Goal: Obtain resource: Obtain resource

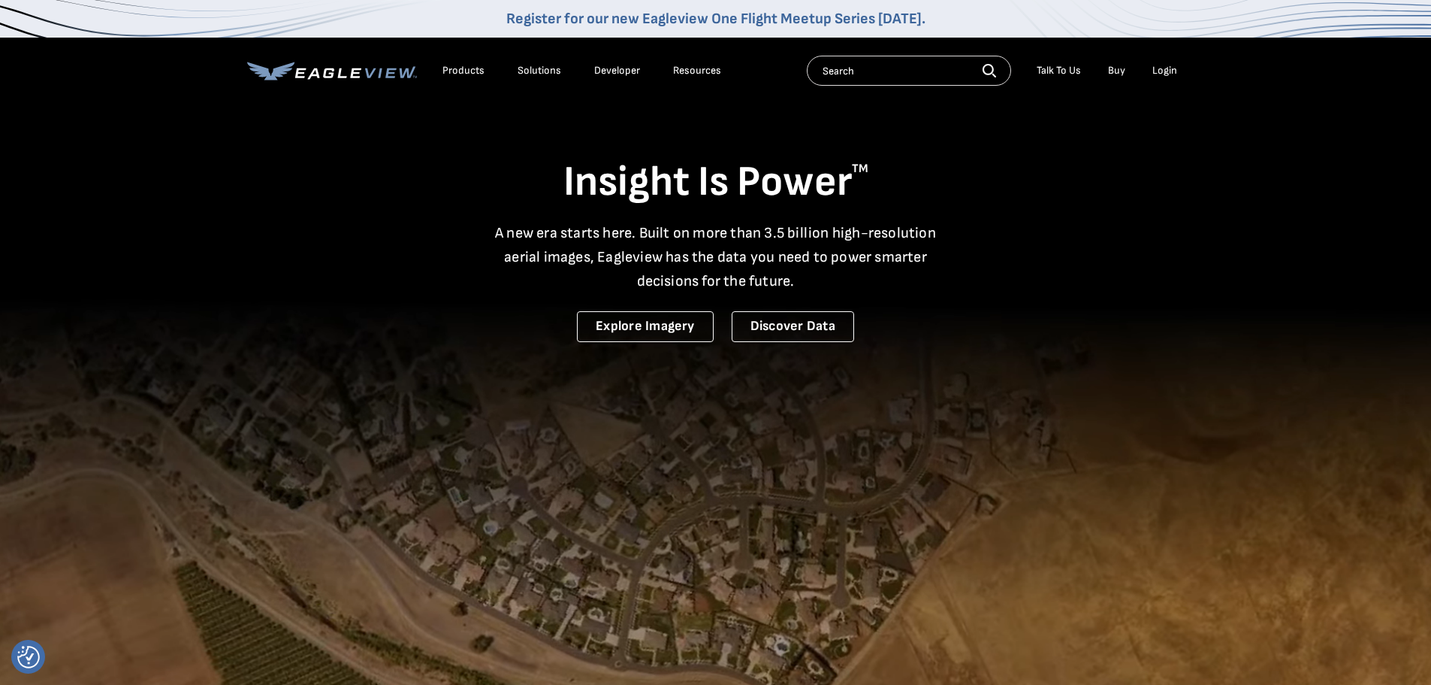
click at [1123, 67] on link "Buy" at bounding box center [1116, 71] width 17 height 14
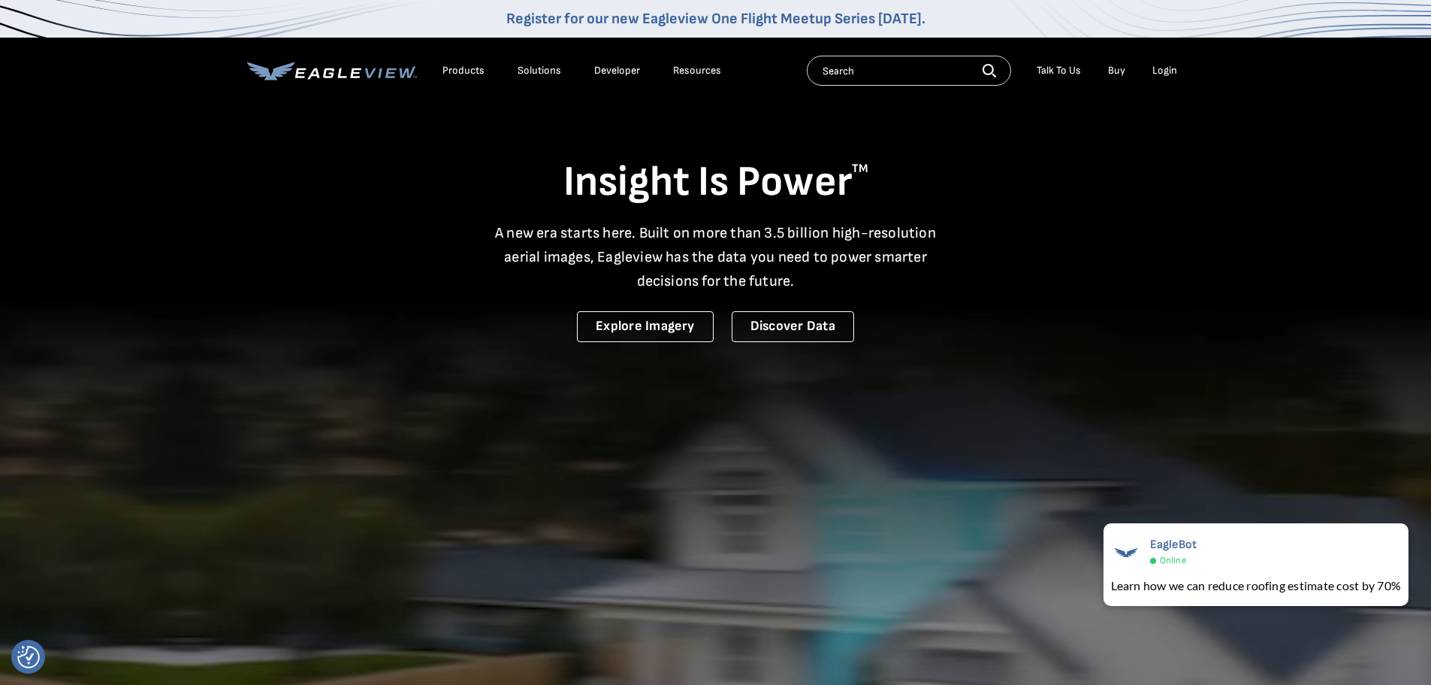
click at [449, 68] on div "Products" at bounding box center [464, 71] width 42 height 14
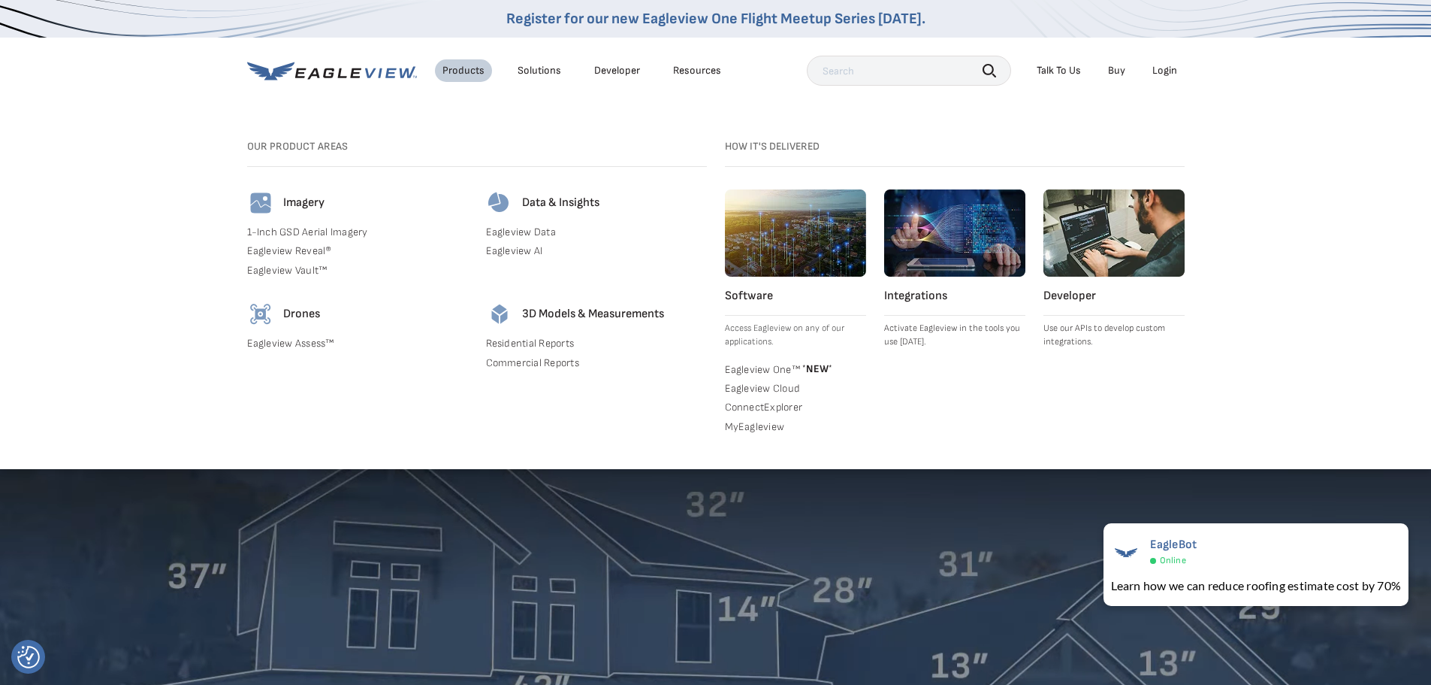
click at [555, 341] on link "Residential Reports" at bounding box center [596, 344] width 221 height 14
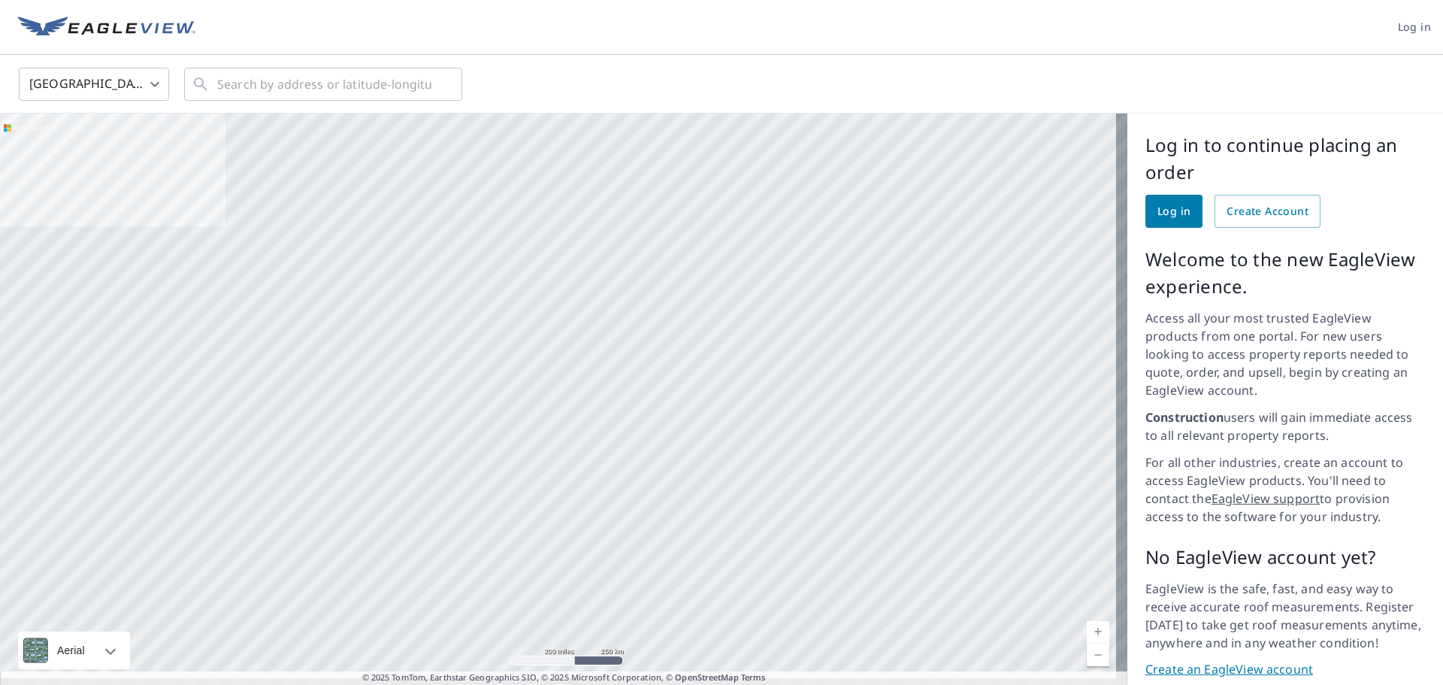
drag, startPoint x: 1209, startPoint y: 189, endPoint x: 1274, endPoint y: 171, distance: 67.6
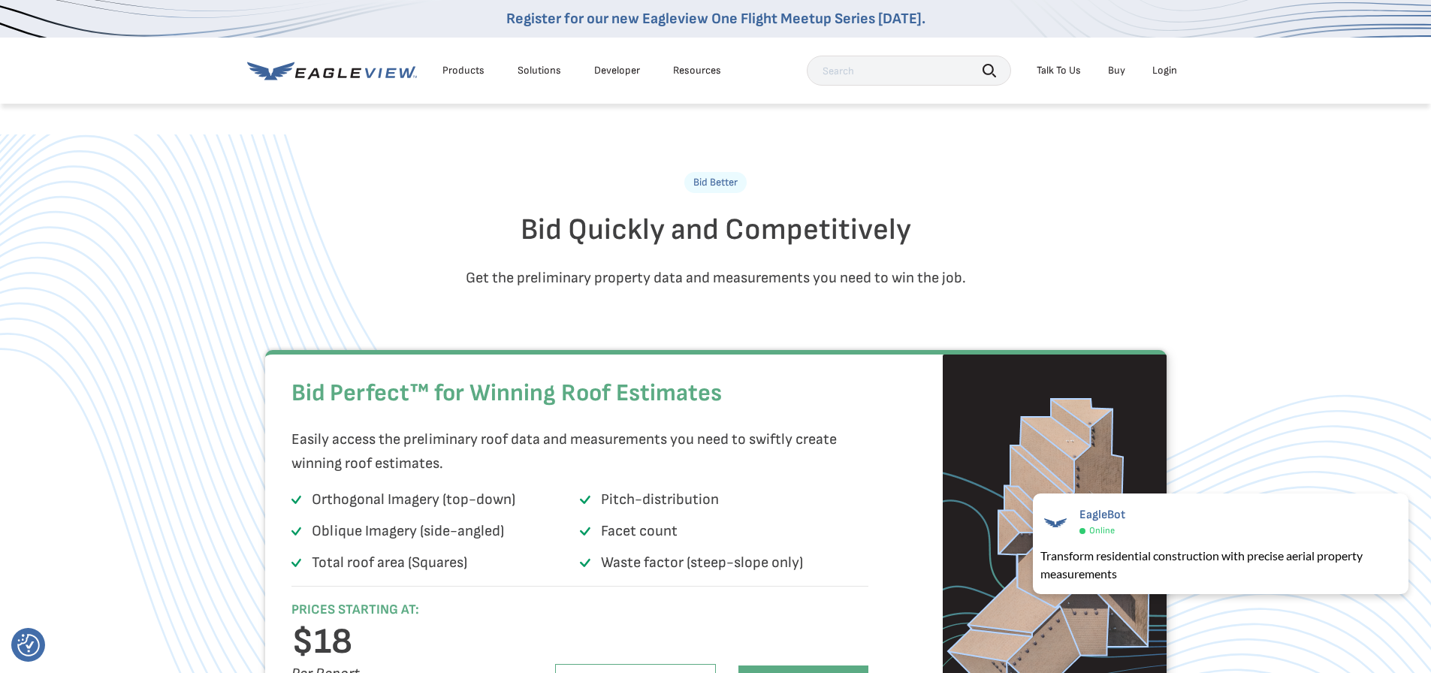
scroll to position [902, 0]
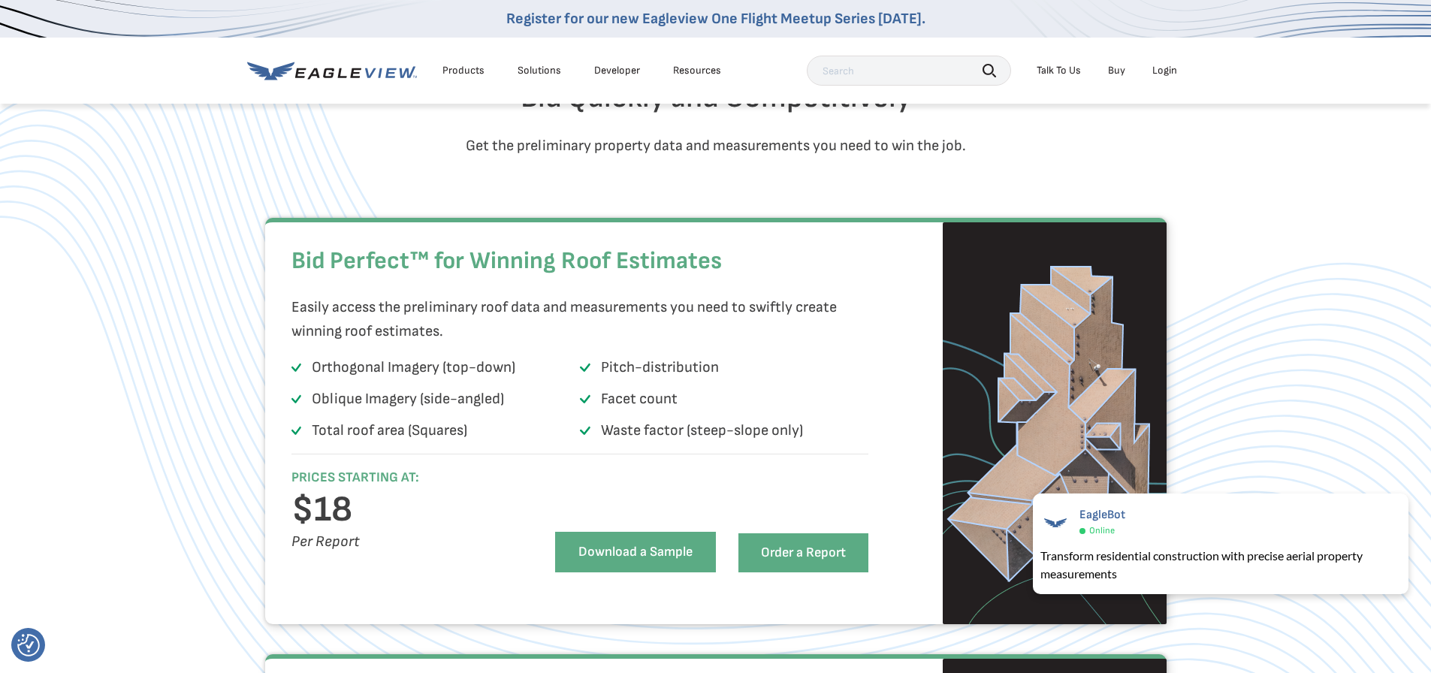
click at [672, 573] on link "Download a Sample" at bounding box center [635, 552] width 161 height 41
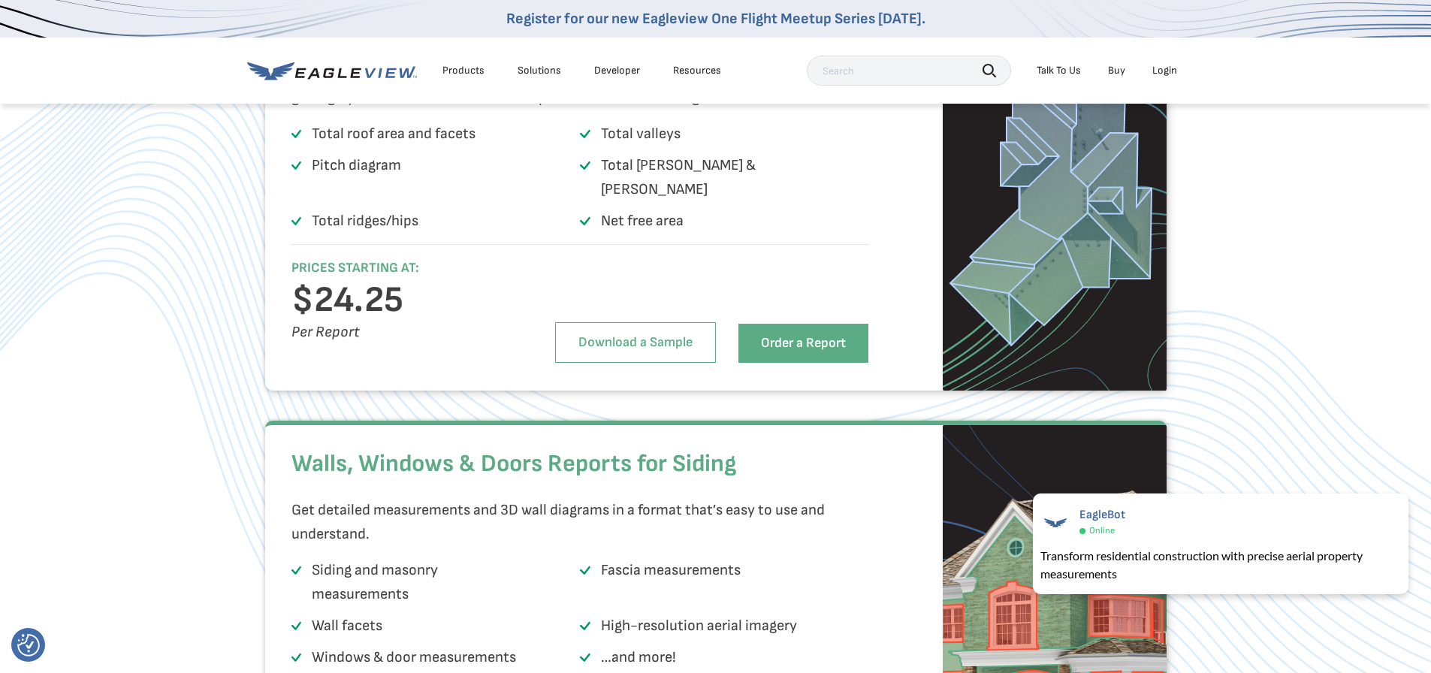
scroll to position [2204, 0]
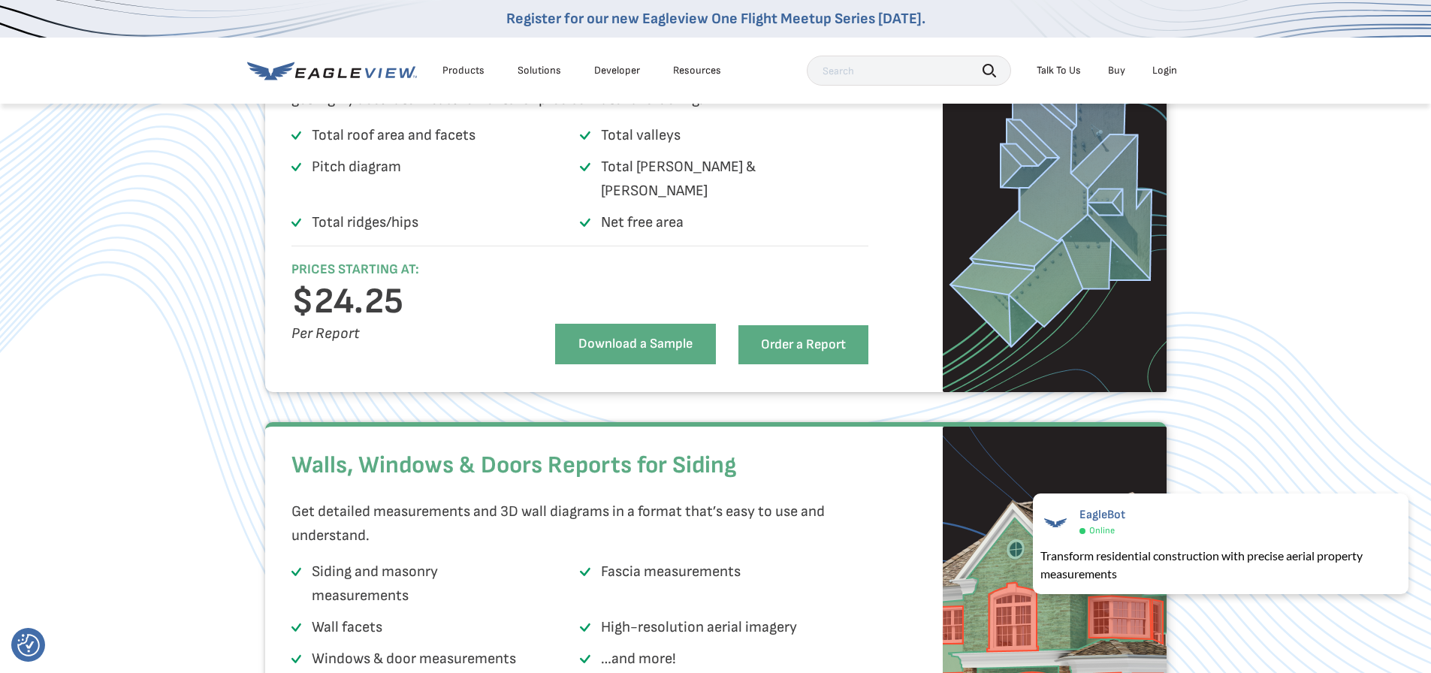
click at [673, 355] on link "Download a Sample" at bounding box center [635, 344] width 161 height 41
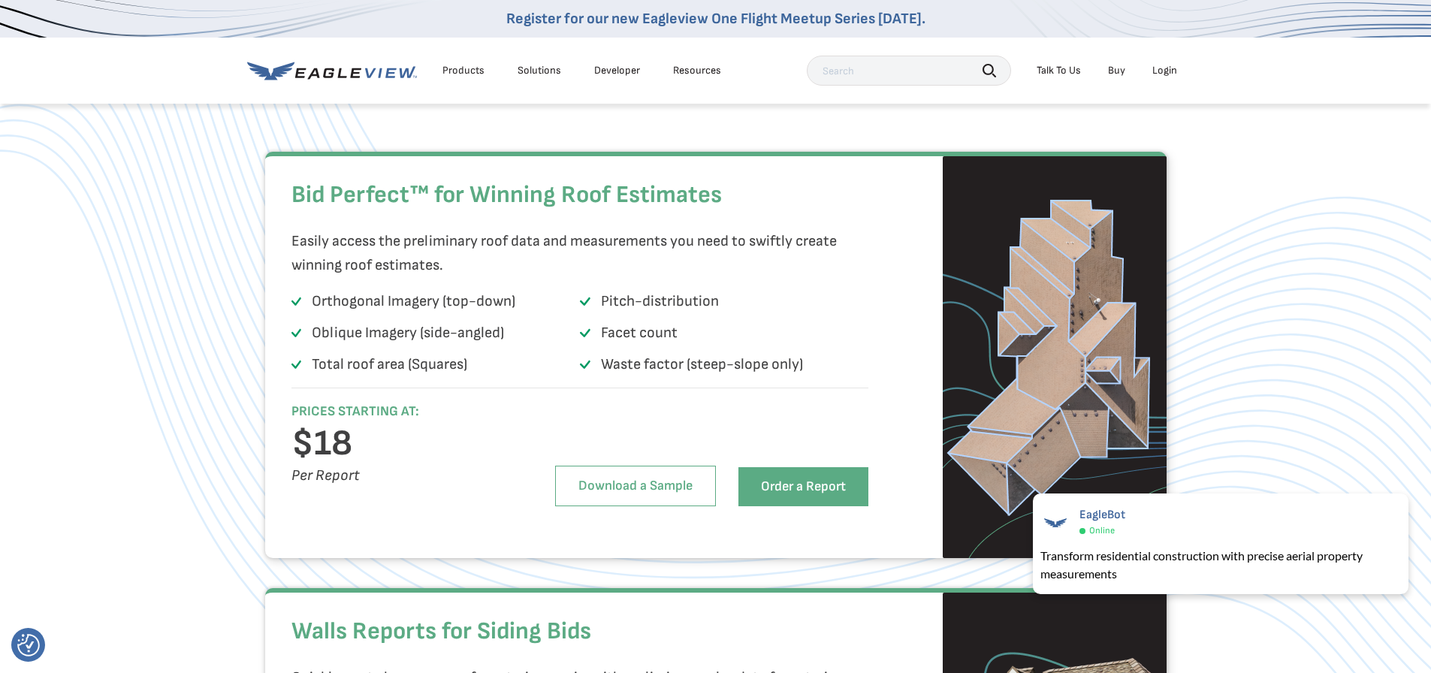
scroll to position [1002, 0]
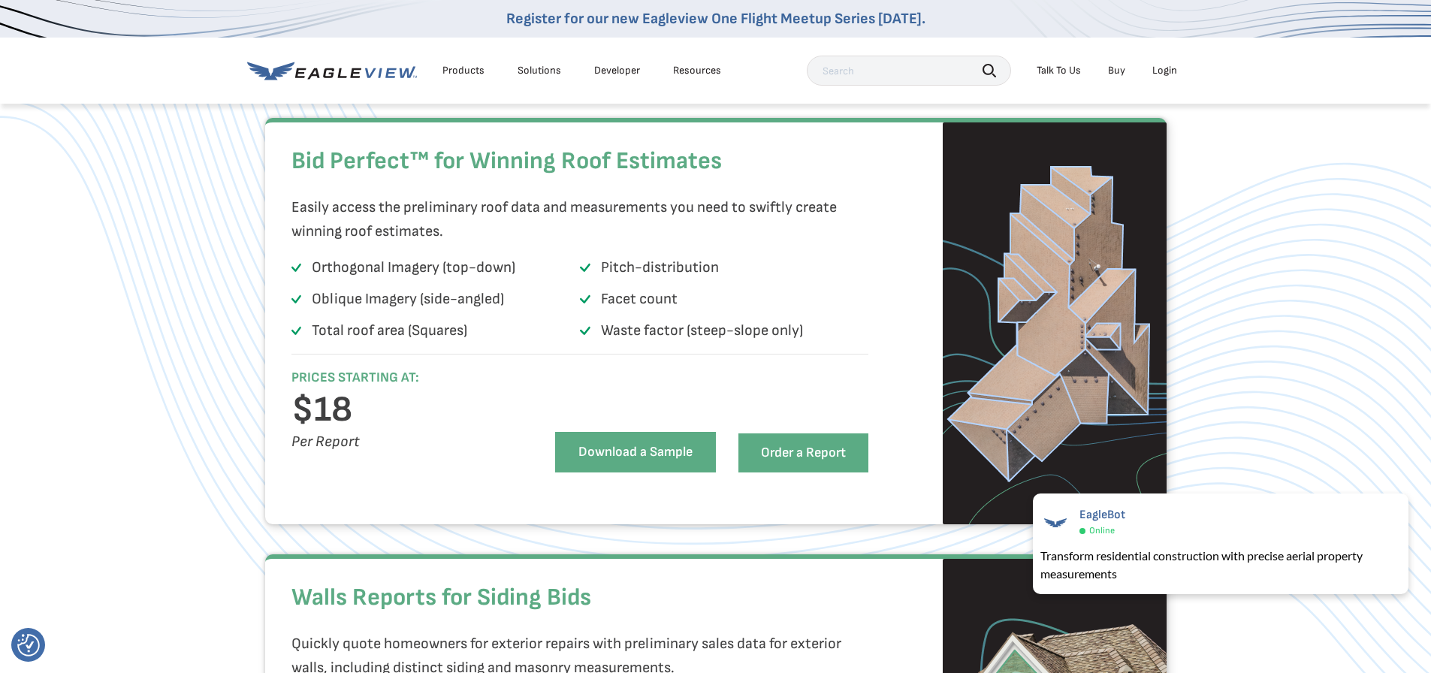
click at [625, 473] on link "Download a Sample" at bounding box center [635, 452] width 161 height 41
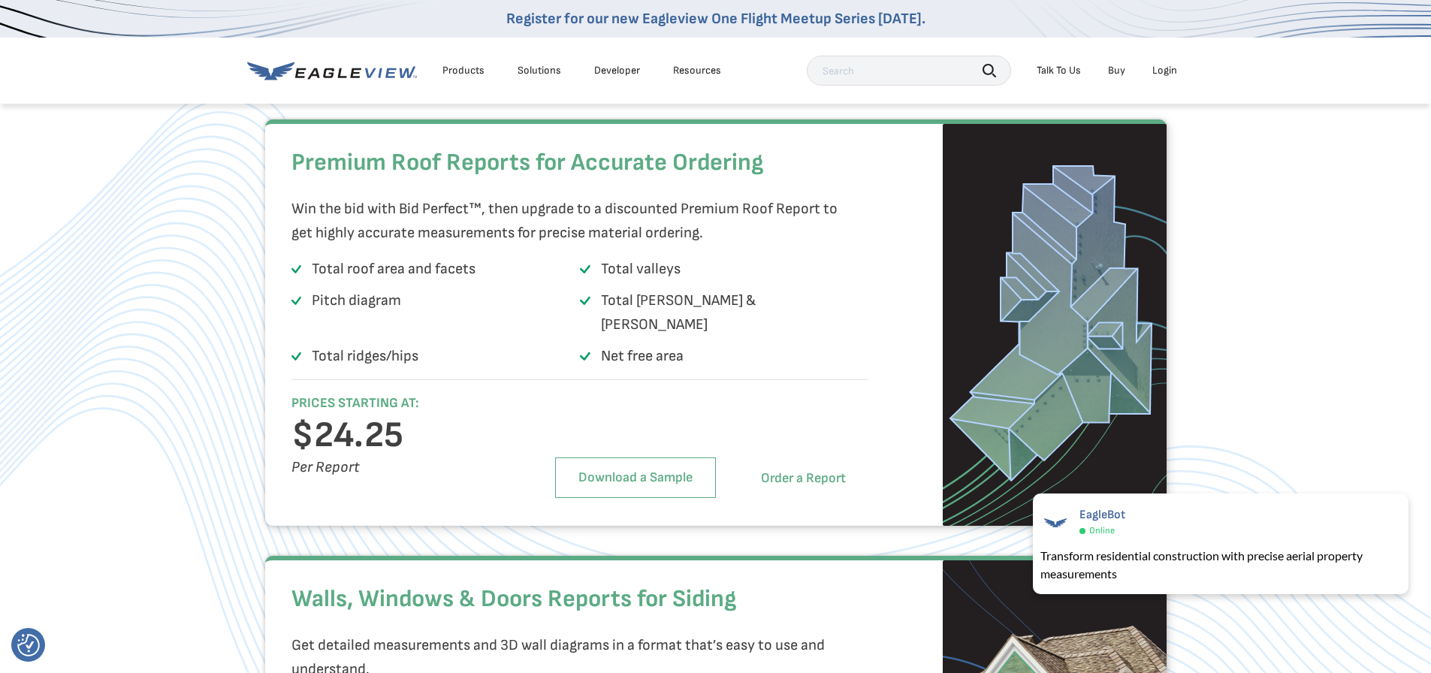
scroll to position [2104, 0]
